Goal: Navigation & Orientation: Find specific page/section

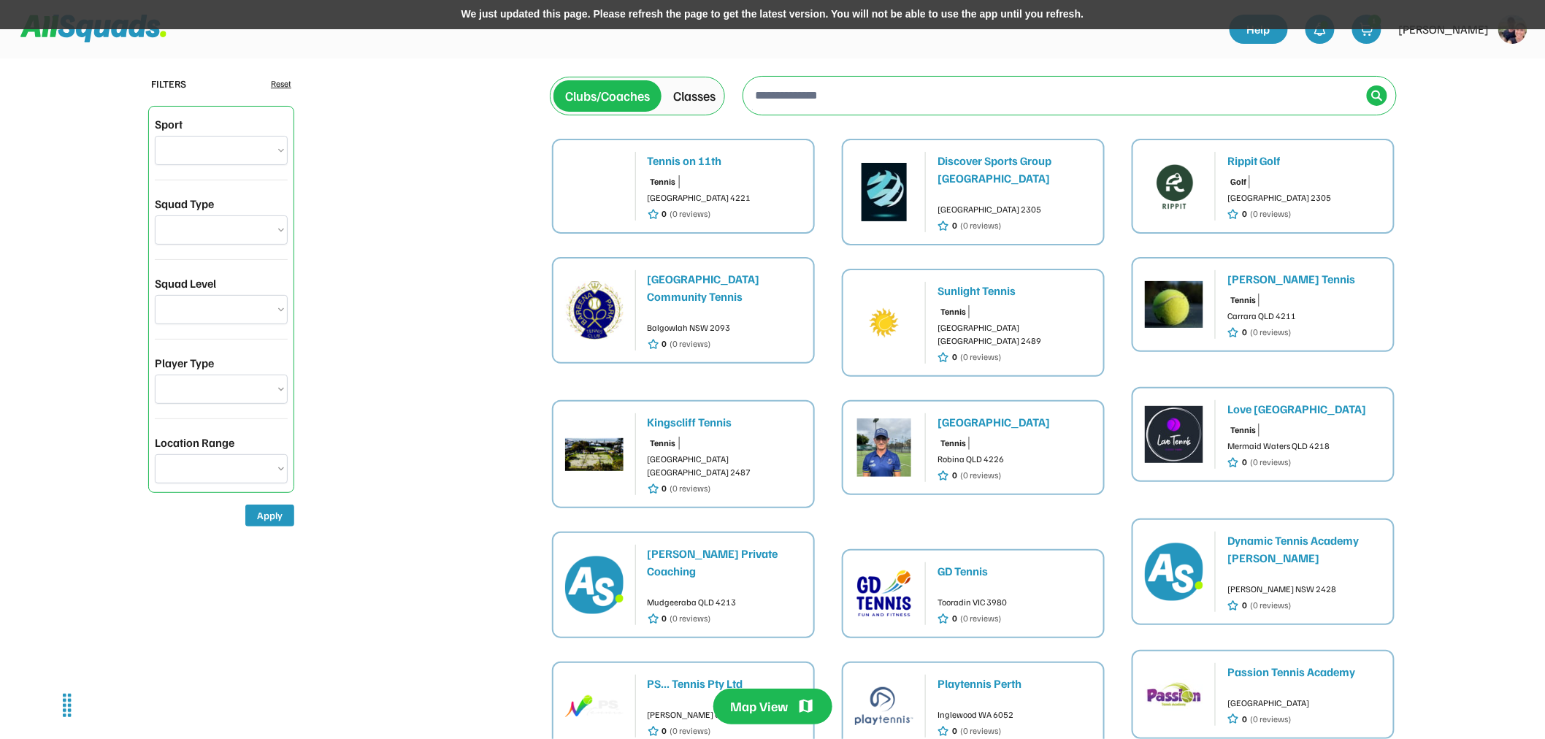
click at [1513, 40] on img at bounding box center [1512, 29] width 29 height 29
click at [1476, 63] on link "Profile" at bounding box center [1494, 64] width 86 height 29
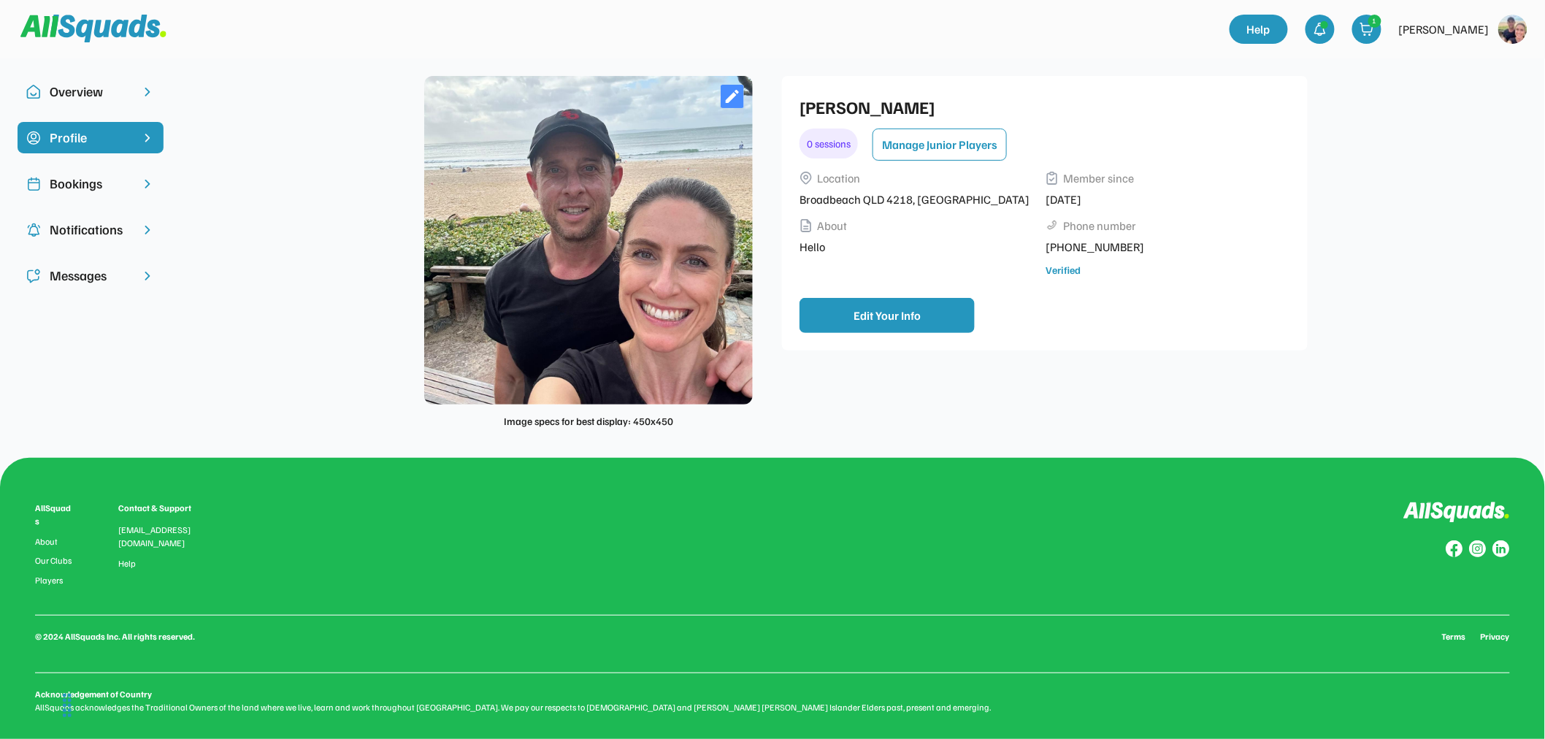
click at [96, 96] on div "Overview" at bounding box center [91, 92] width 82 height 20
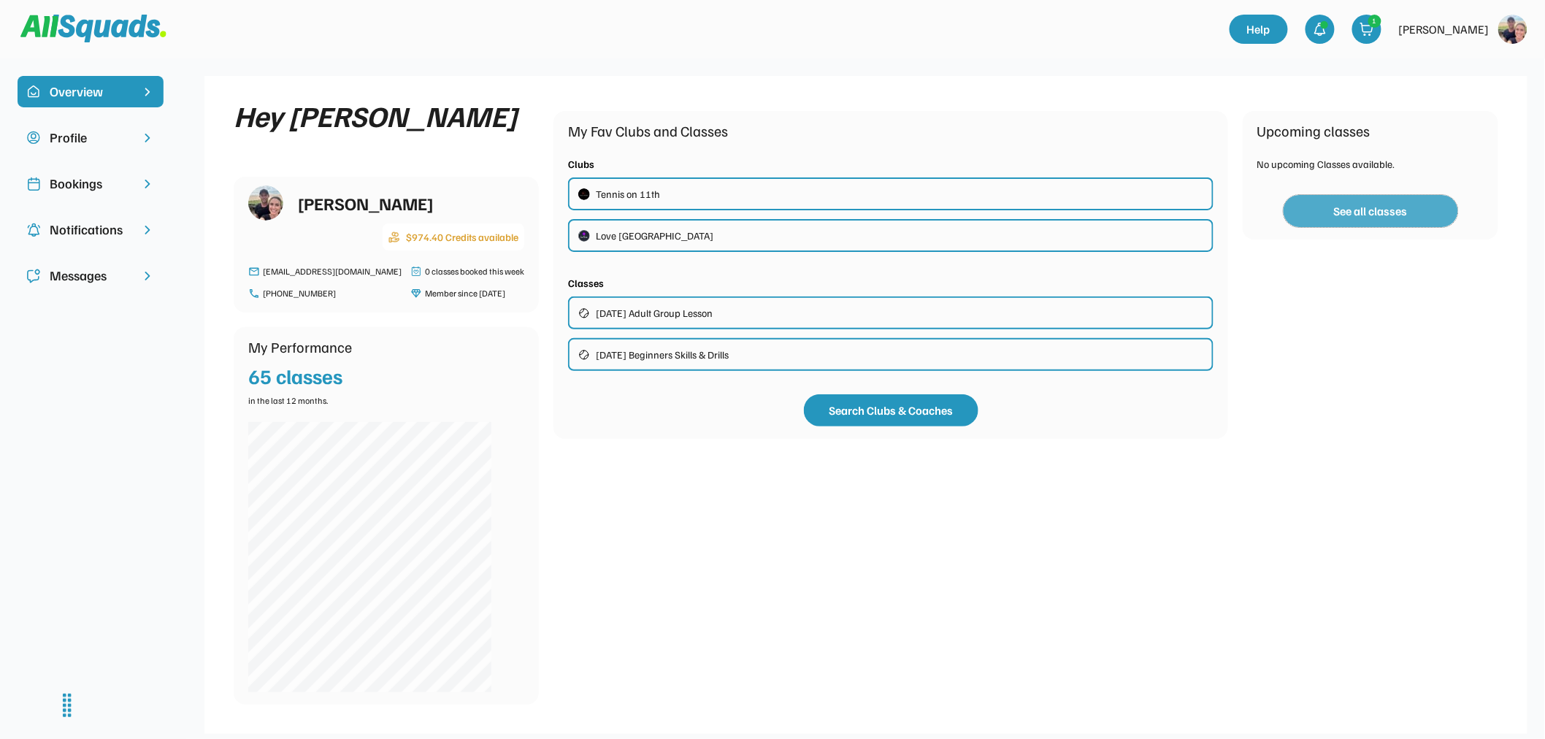
click at [1360, 222] on button "See all classes" at bounding box center [1371, 211] width 175 height 32
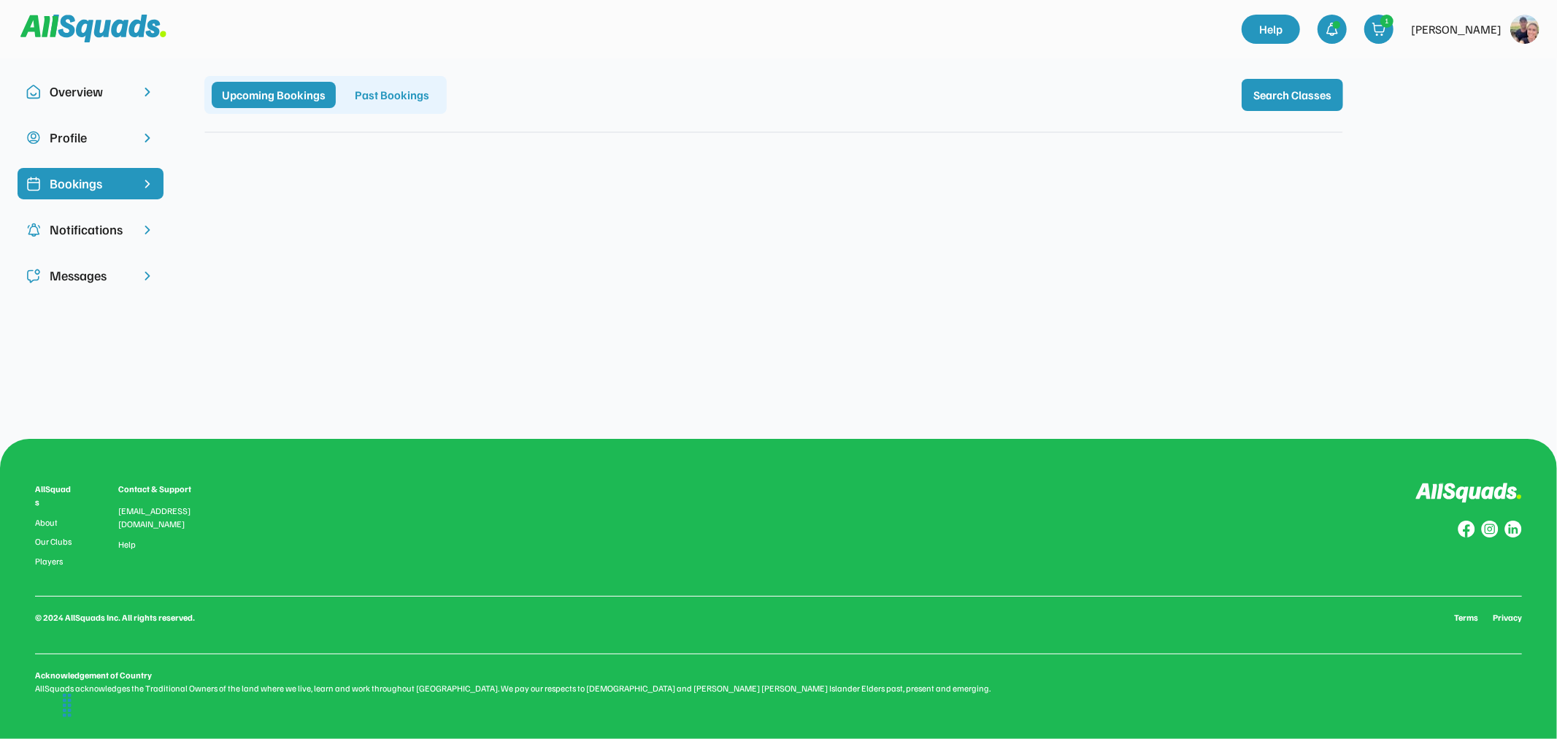
click at [406, 93] on div "Past Bookings" at bounding box center [392, 95] width 95 height 26
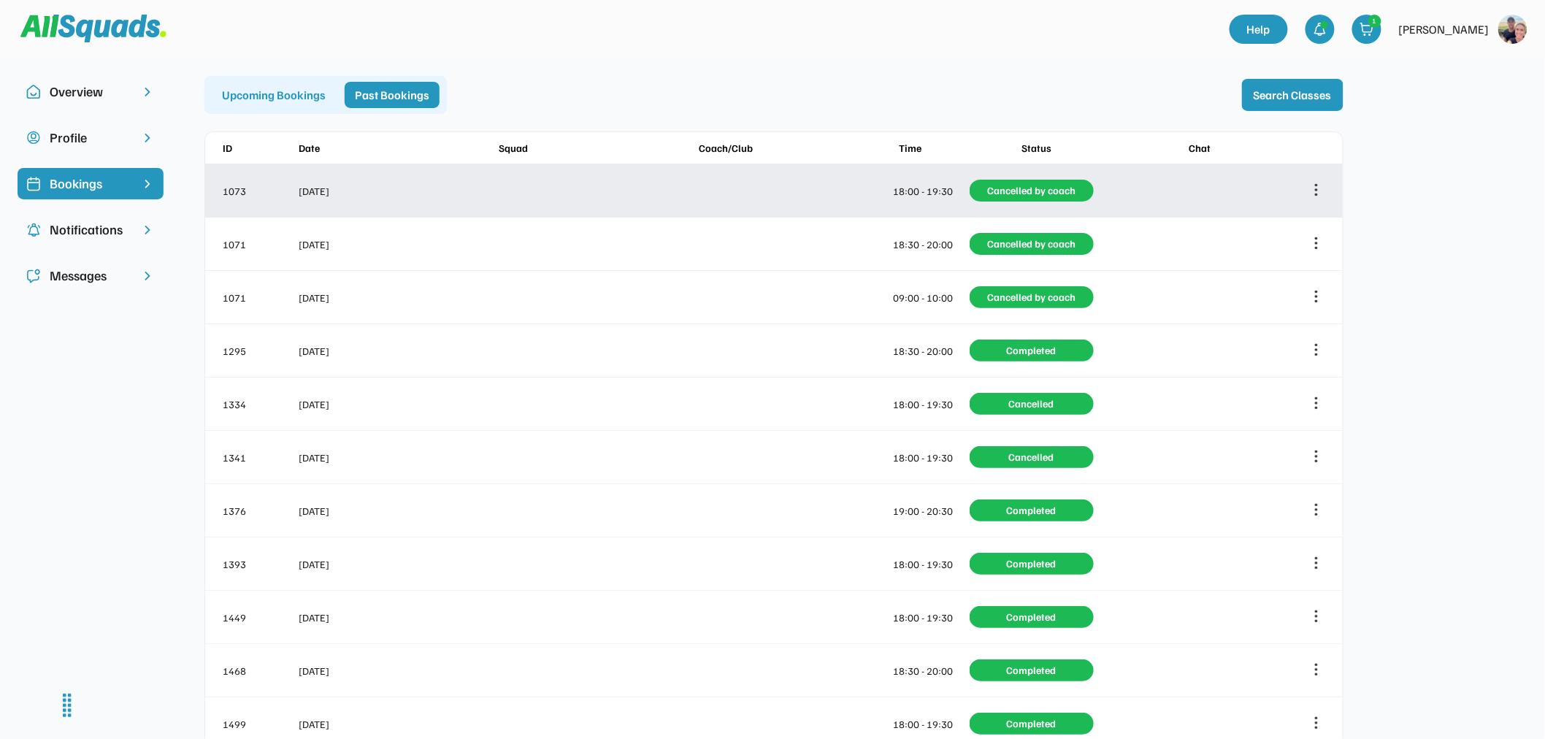
click at [1319, 185] on icon at bounding box center [1316, 190] width 16 height 16
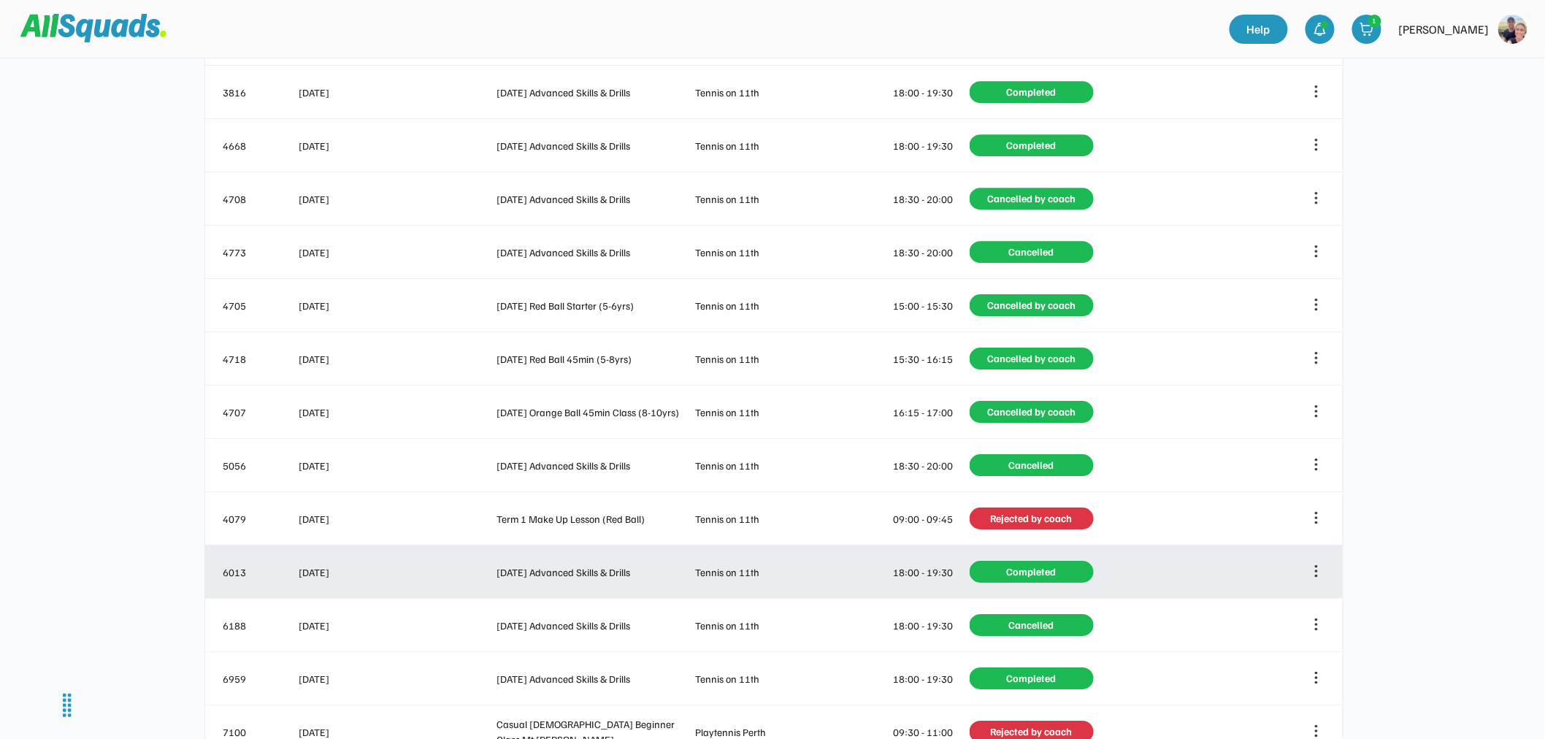
scroll to position [2255, 0]
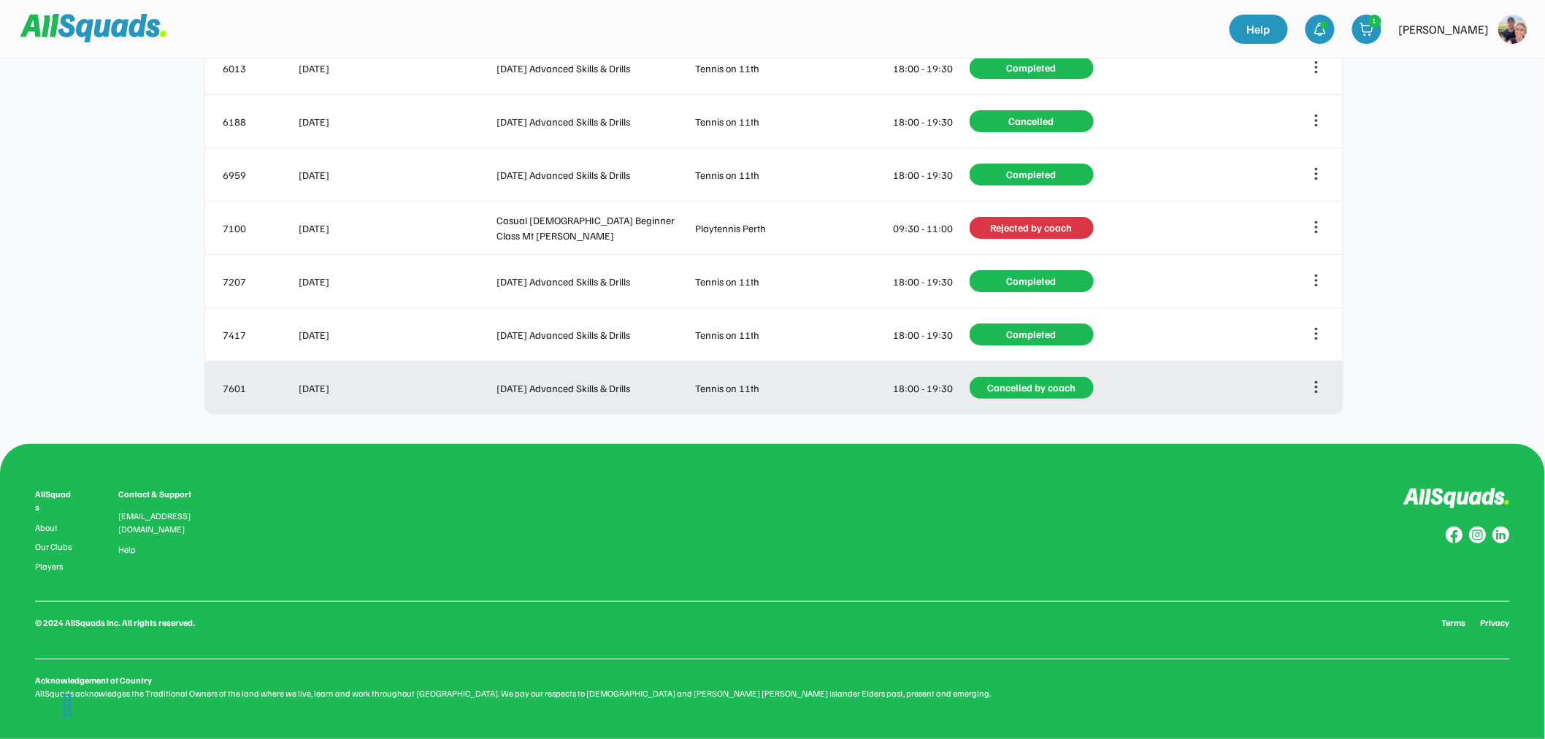
click at [1160, 388] on div "Contact coach Group Chat" at bounding box center [1198, 387] width 203 height 31
click at [1196, 398] on div "Contact coach Group Chat" at bounding box center [1198, 387] width 203 height 31
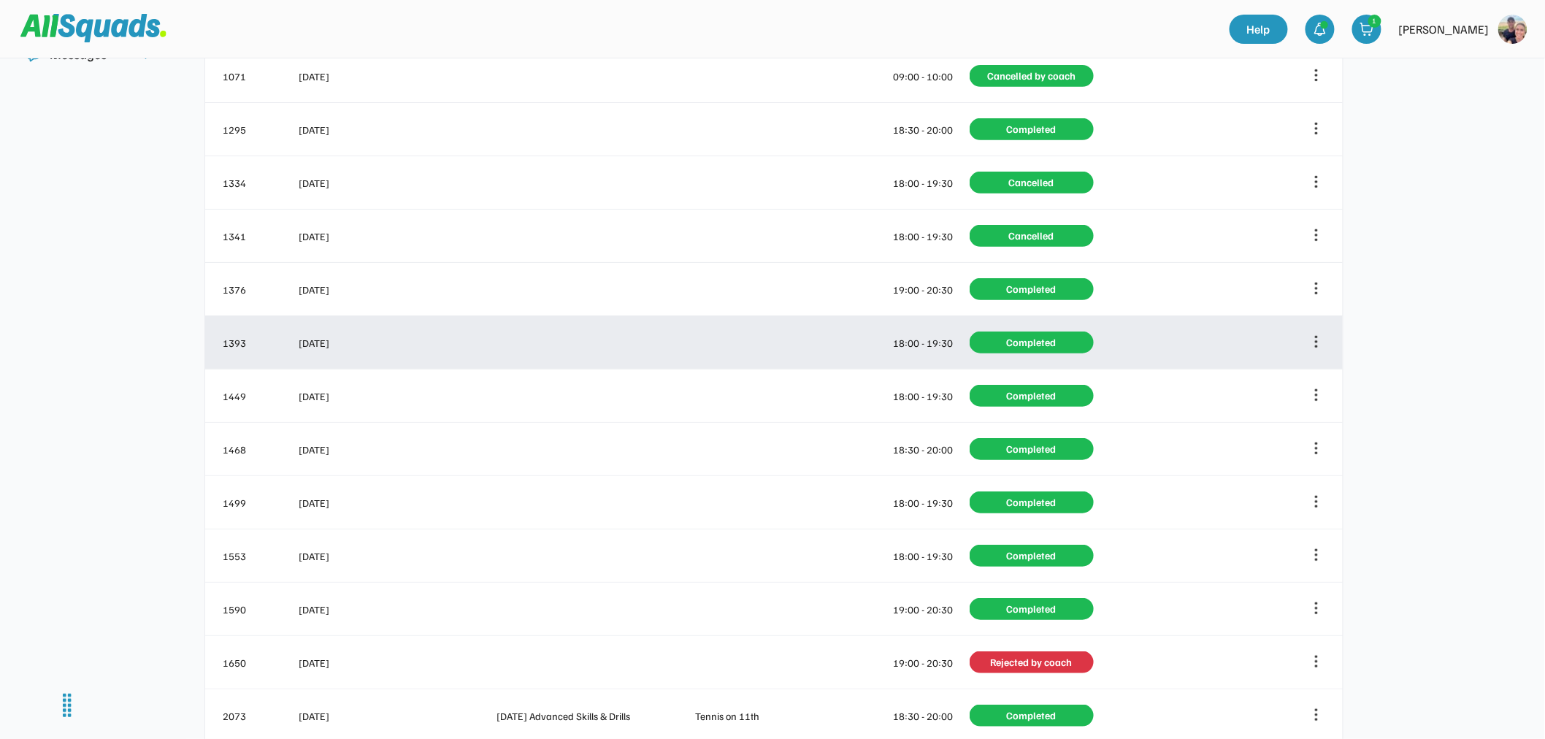
scroll to position [0, 0]
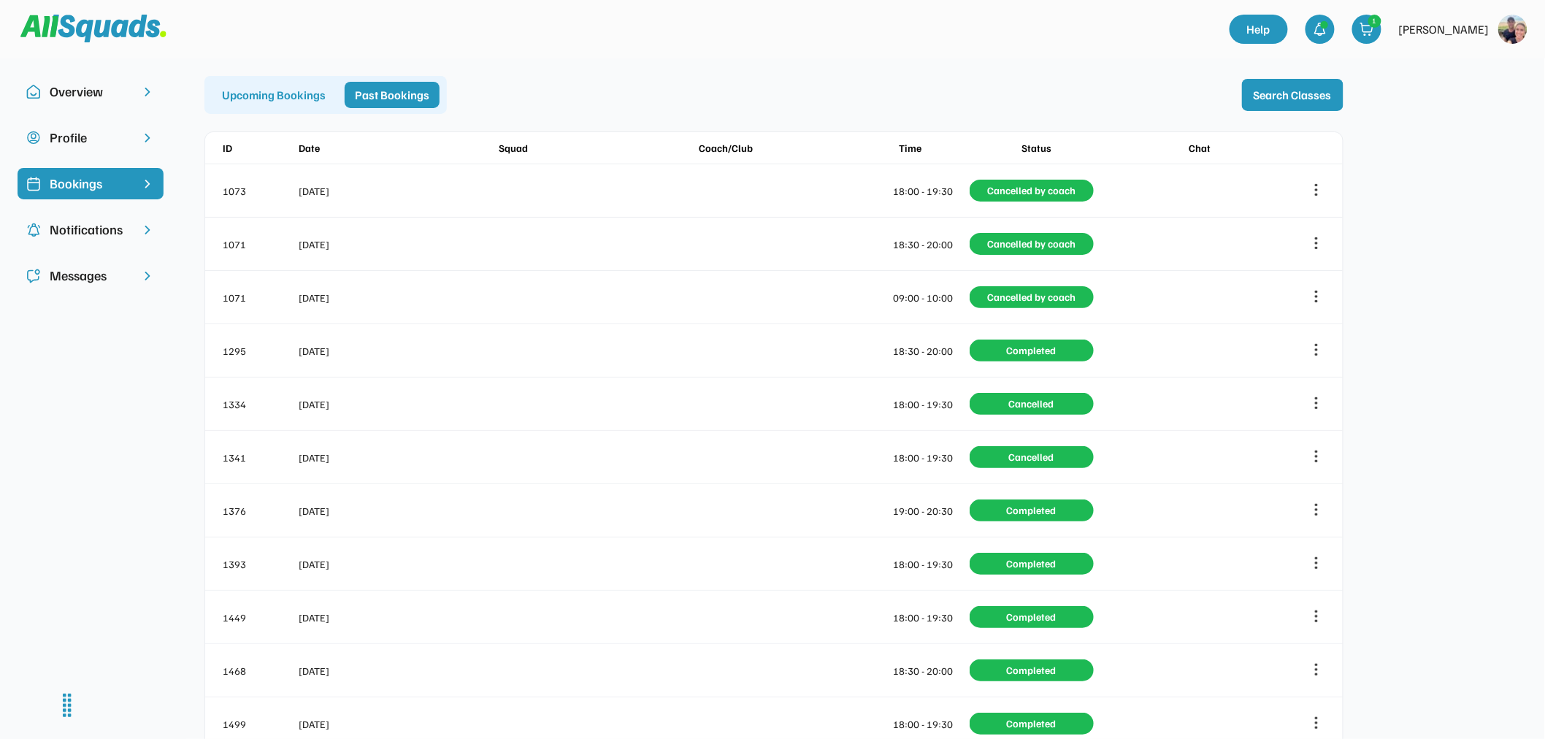
click at [99, 266] on div "Messages" at bounding box center [91, 276] width 82 height 20
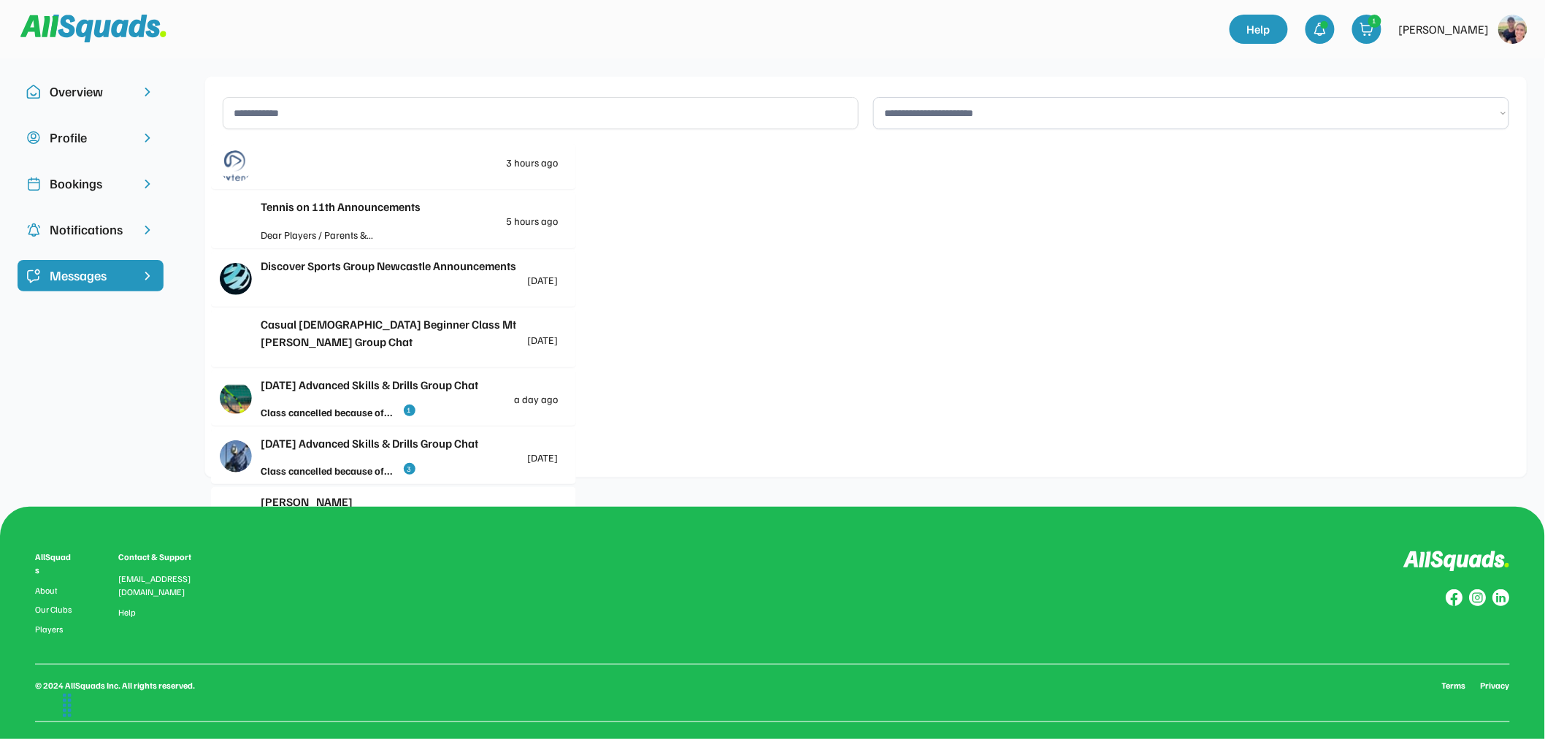
scroll to position [1, 0]
click at [367, 171] on div at bounding box center [409, 174] width 297 height 15
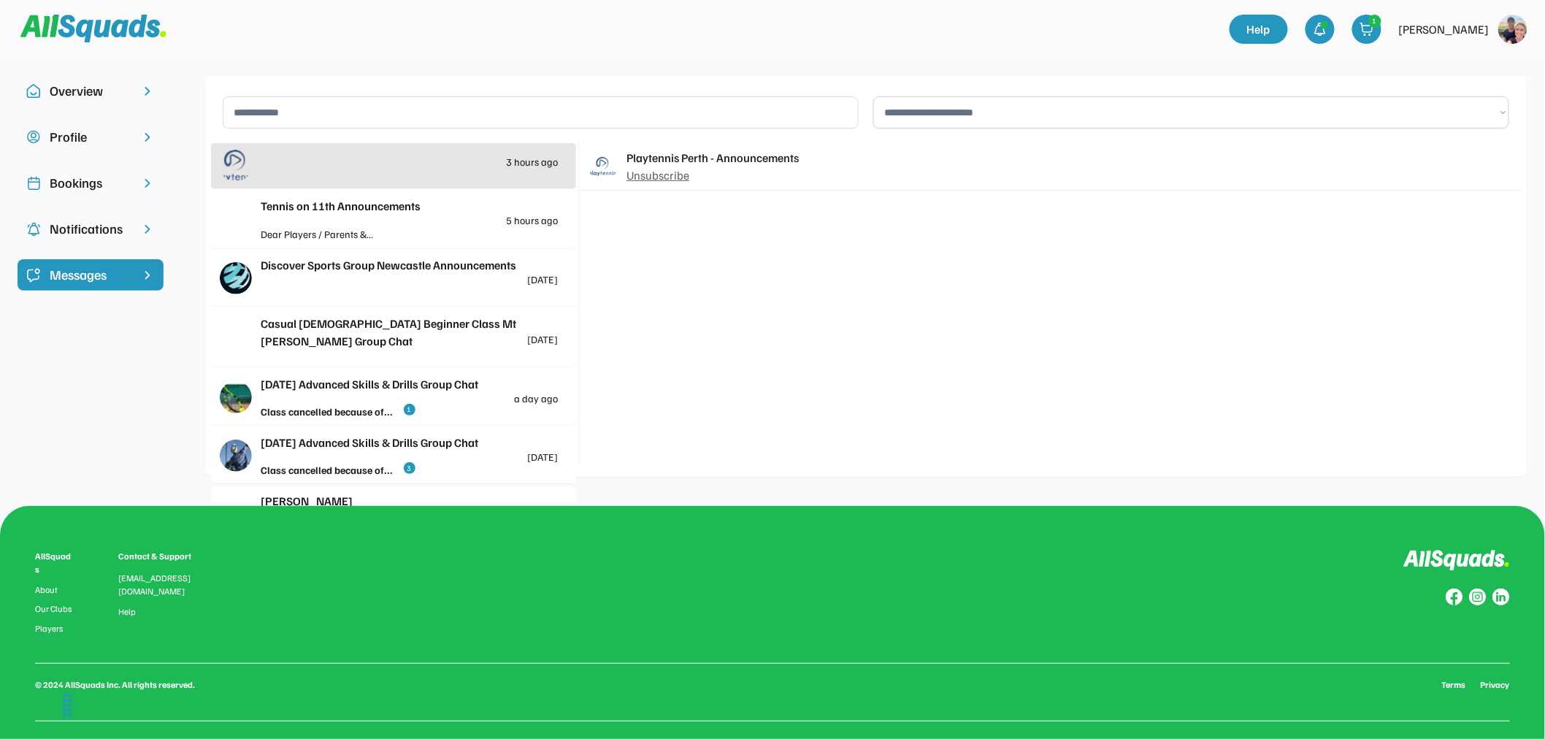
click at [361, 207] on div "Tennis on 11th Announcements" at bounding box center [409, 206] width 297 height 18
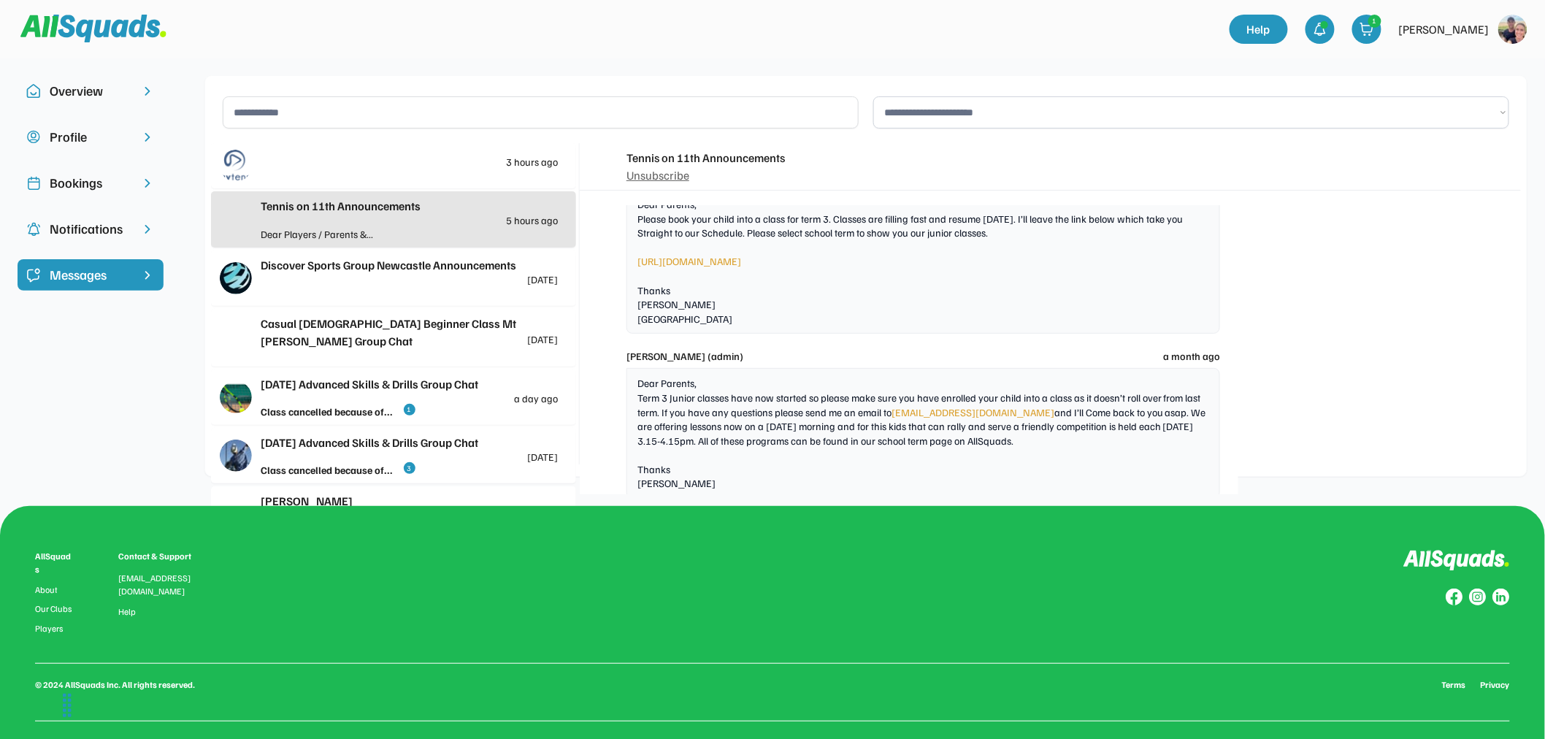
scroll to position [3658, 0]
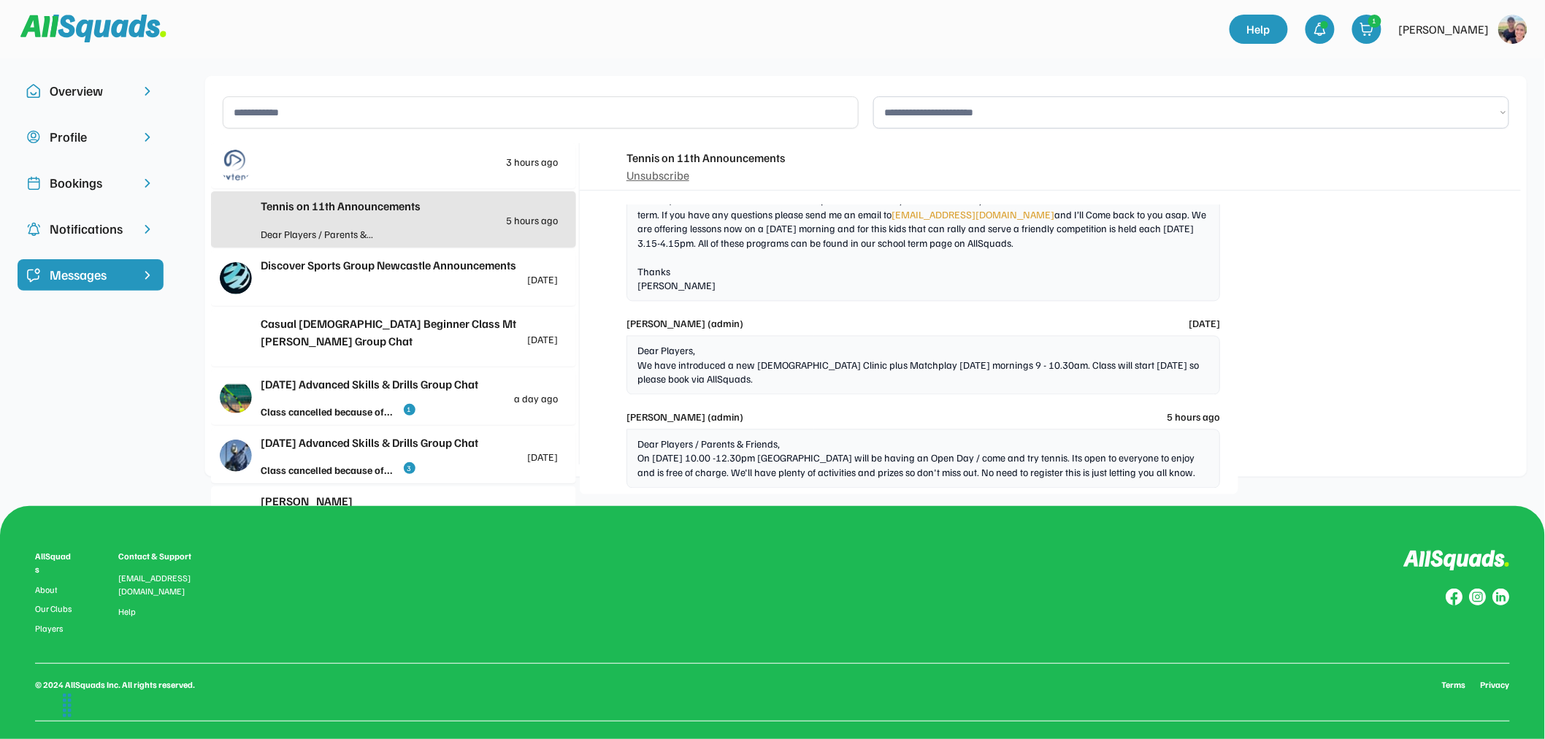
click at [345, 276] on div "Discover Sports Group Newcastle Announcements 5 months ago" at bounding box center [409, 270] width 297 height 28
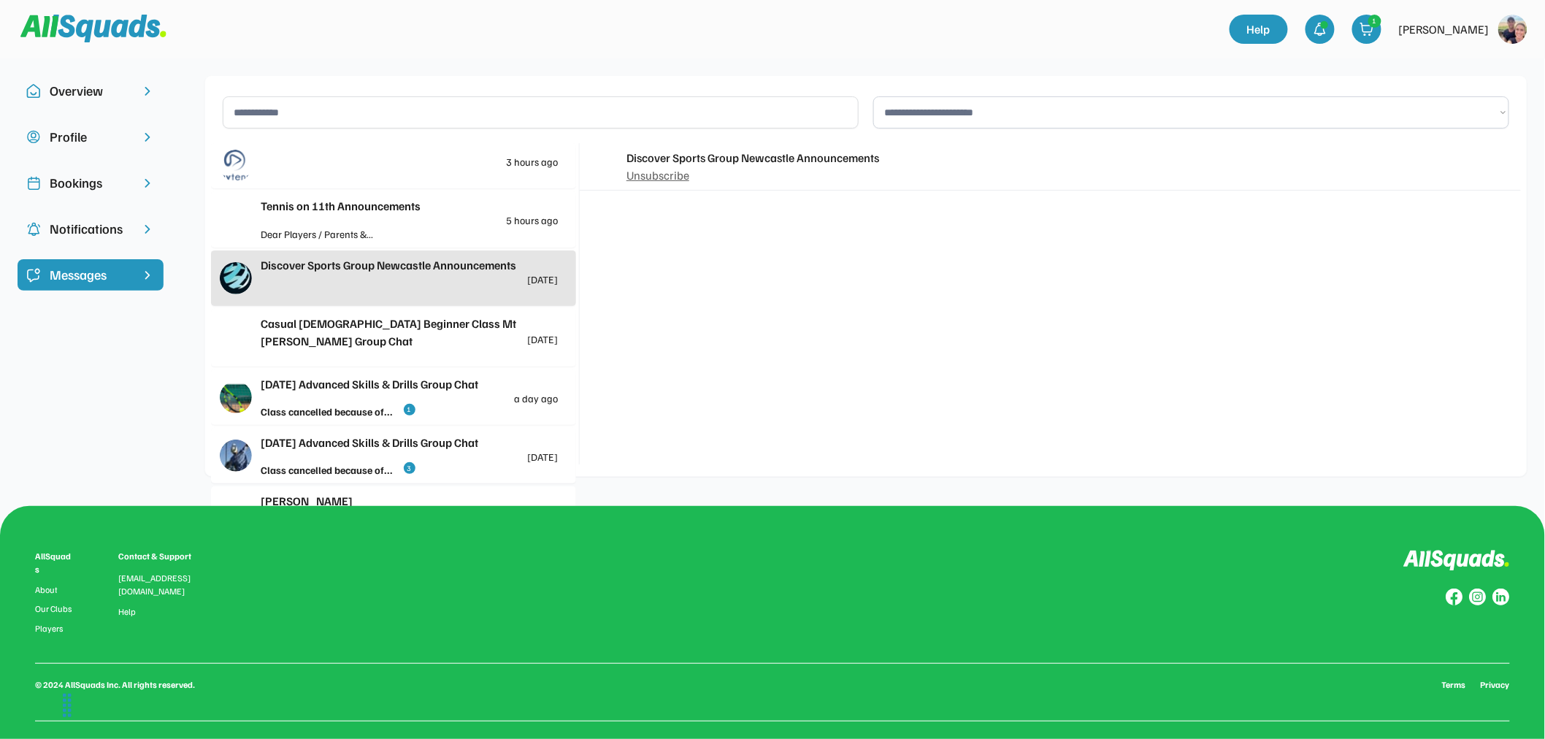
scroll to position [0, 0]
click at [341, 494] on div "Steve Sinclair" at bounding box center [409, 501] width 297 height 18
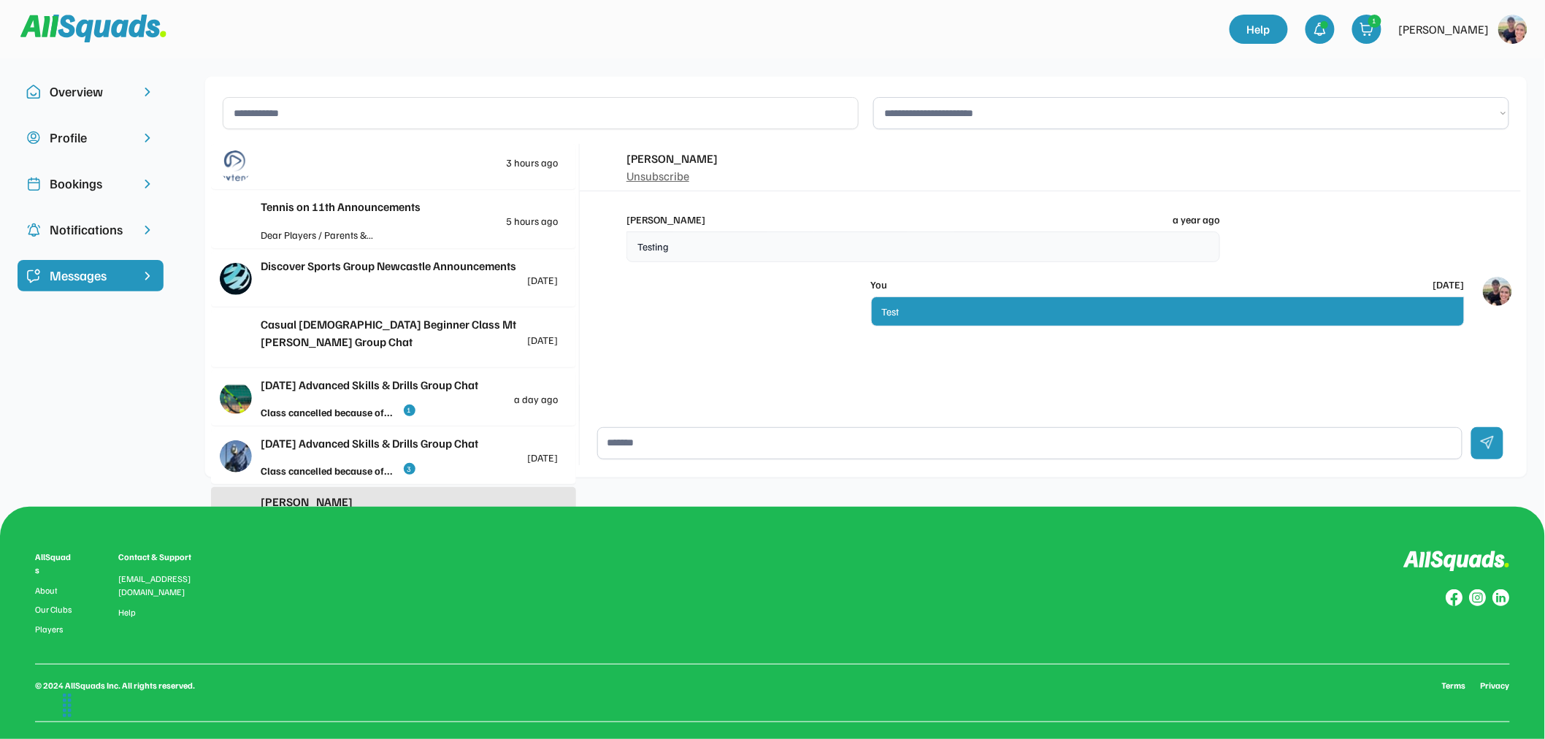
click at [83, 93] on div "Overview" at bounding box center [91, 92] width 82 height 20
